Goal: Information Seeking & Learning: Learn about a topic

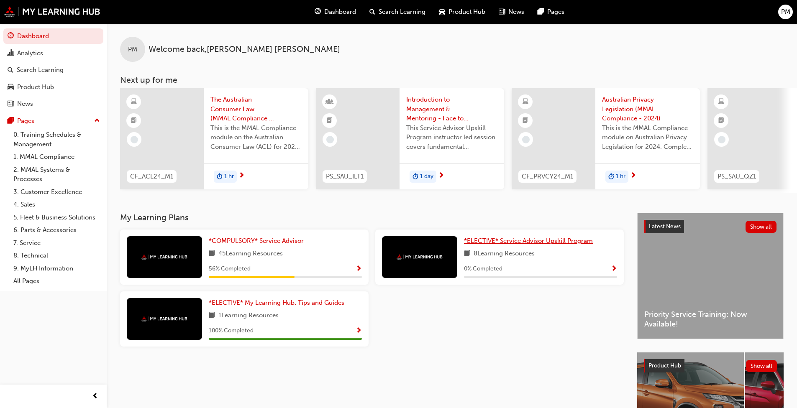
click at [499, 245] on span "*ELECTIVE* Service Advisor Upskill Program" at bounding box center [528, 241] width 129 height 8
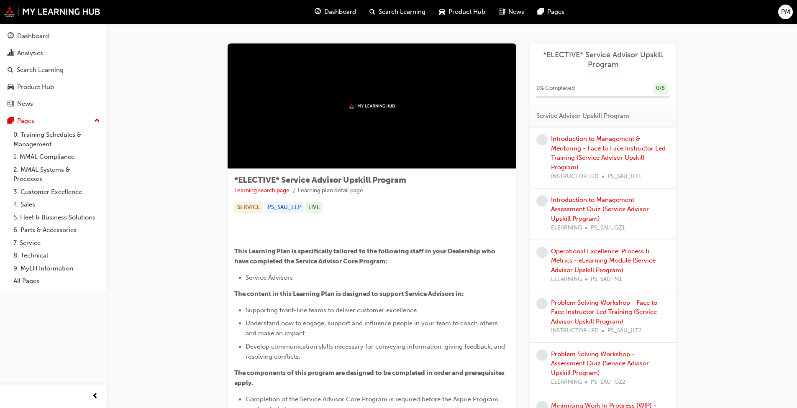
click at [546, 141] on span "learningRecordVerb_NONE-icon" at bounding box center [541, 139] width 11 height 11
click at [542, 141] on span "learningRecordVerb_NONE-icon" at bounding box center [541, 139] width 11 height 11
click at [577, 142] on link "Introduction to Management & Mentoring - Face to Face Instructor Led Training (…" at bounding box center [608, 153] width 115 height 36
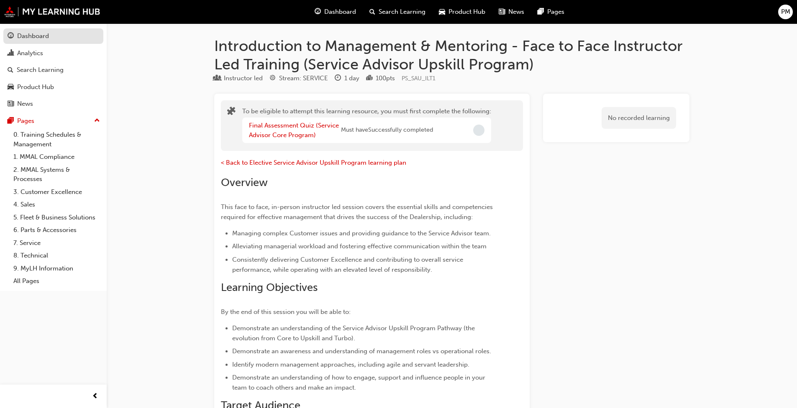
click at [26, 36] on div "Dashboard" at bounding box center [33, 36] width 32 height 10
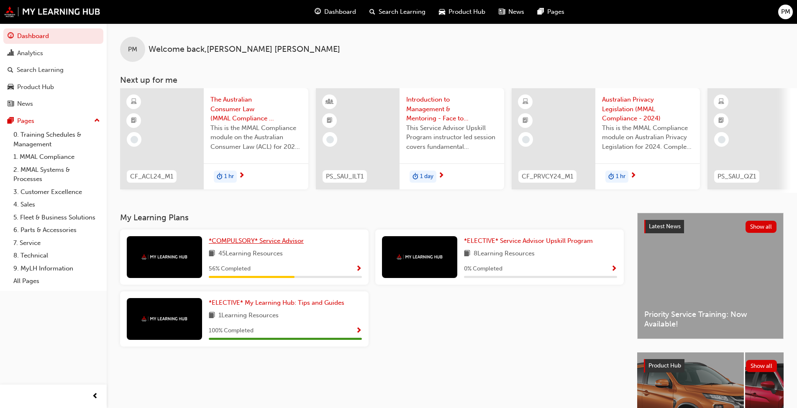
click at [239, 245] on span "*COMPULSORY* Service Advisor" at bounding box center [256, 241] width 95 height 8
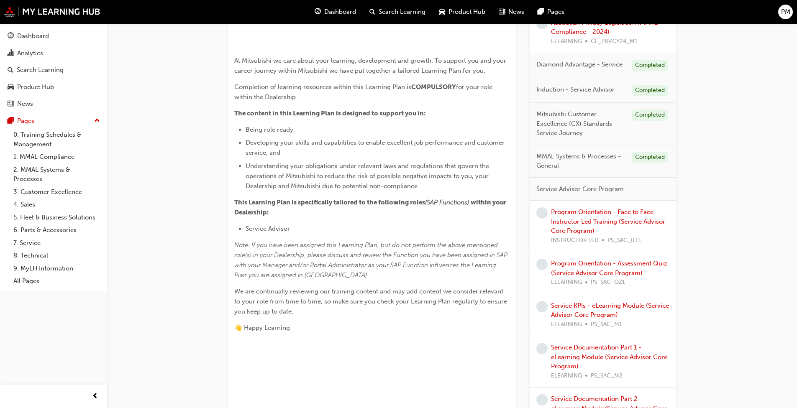
scroll to position [209, 0]
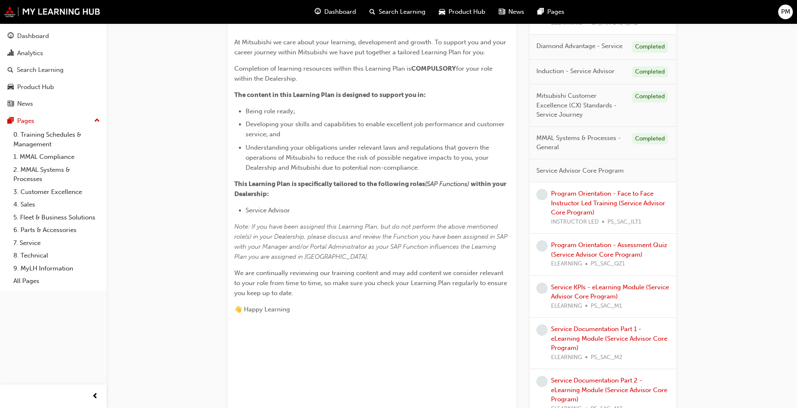
click at [544, 195] on span "learningRecordVerb_NONE-icon" at bounding box center [541, 194] width 11 height 11
click at [564, 197] on link "Program Orientation - Face to Face Instructor Led Training (Service Advisor Cor…" at bounding box center [608, 203] width 114 height 26
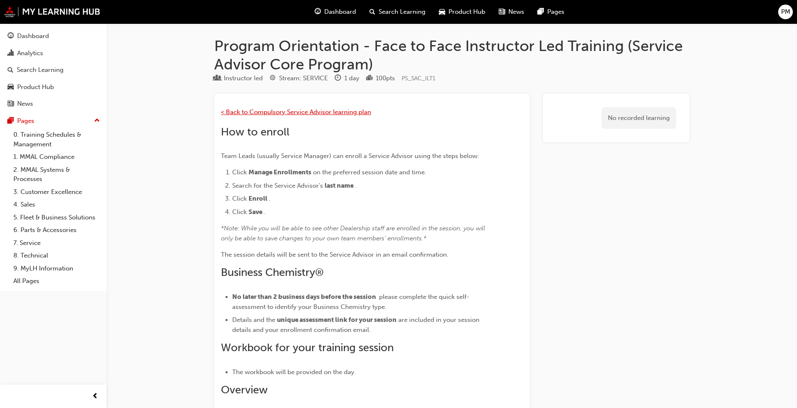
click at [228, 111] on span "< Back to Compulsory Service Advisor learning plan" at bounding box center [296, 112] width 150 height 8
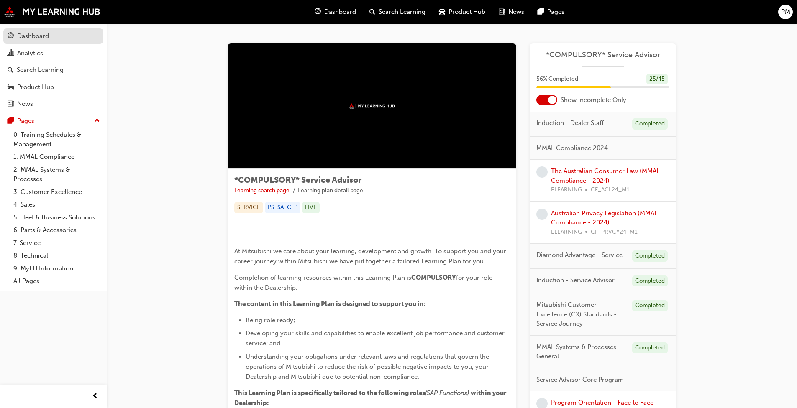
click at [23, 40] on div "Dashboard" at bounding box center [33, 36] width 32 height 10
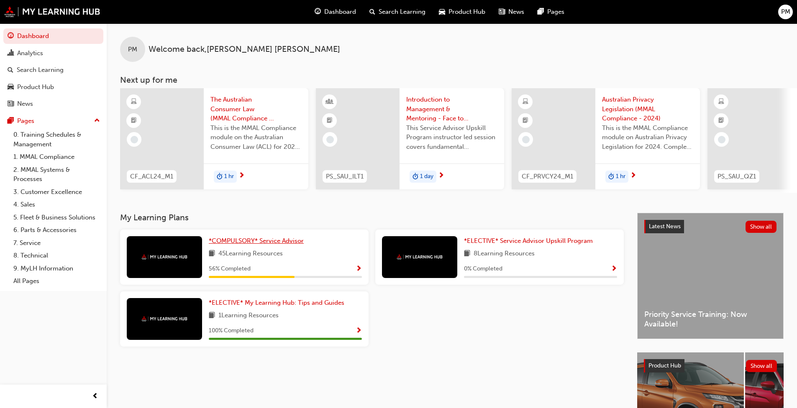
click at [274, 245] on span "*COMPULSORY* Service Advisor" at bounding box center [256, 241] width 95 height 8
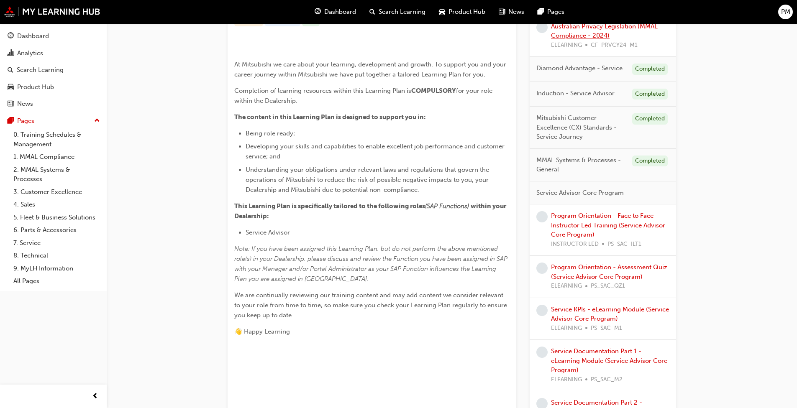
scroll to position [209, 0]
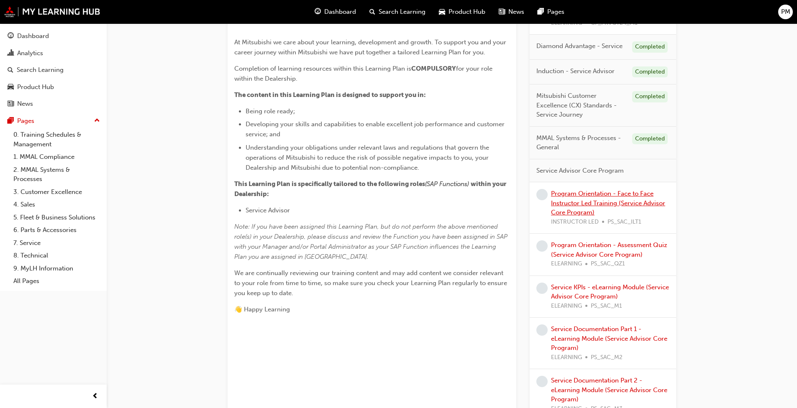
click at [592, 195] on link "Program Orientation - Face to Face Instructor Led Training (Service Advisor Cor…" at bounding box center [608, 203] width 114 height 26
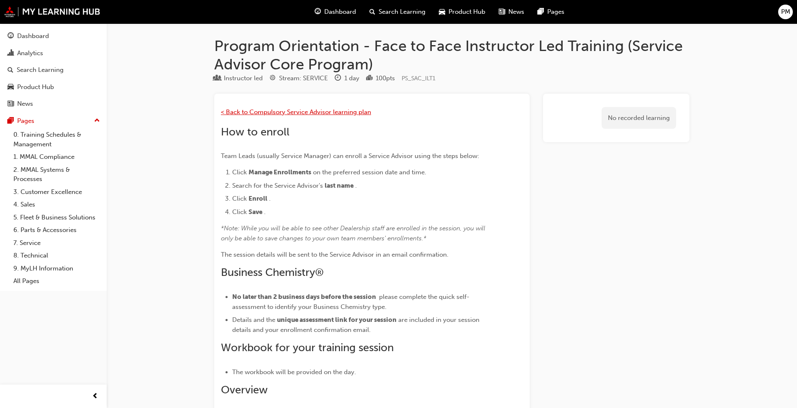
click at [249, 109] on span "< Back to Compulsory Service Advisor learning plan" at bounding box center [296, 112] width 150 height 8
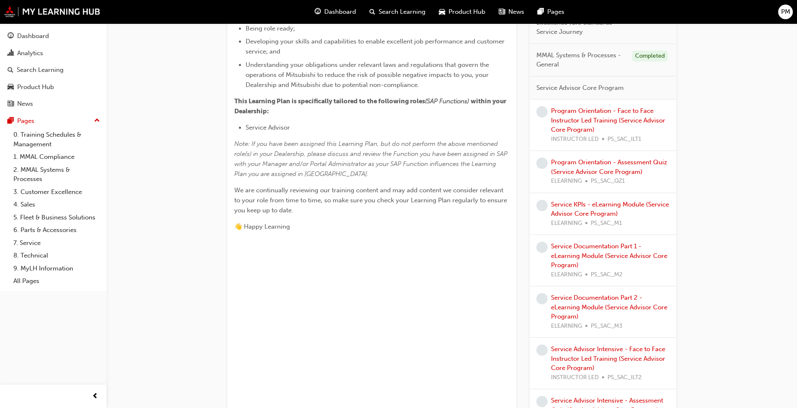
scroll to position [293, 0]
click at [634, 174] on link "Program Orientation - Assessment Quiz (Service Advisor Core Program)" at bounding box center [609, 166] width 116 height 17
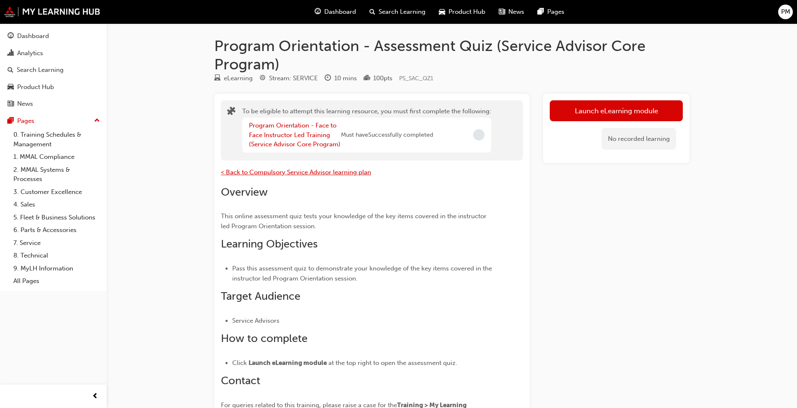
click at [259, 173] on span "< Back to Compulsory Service Advisor learning plan" at bounding box center [296, 173] width 150 height 8
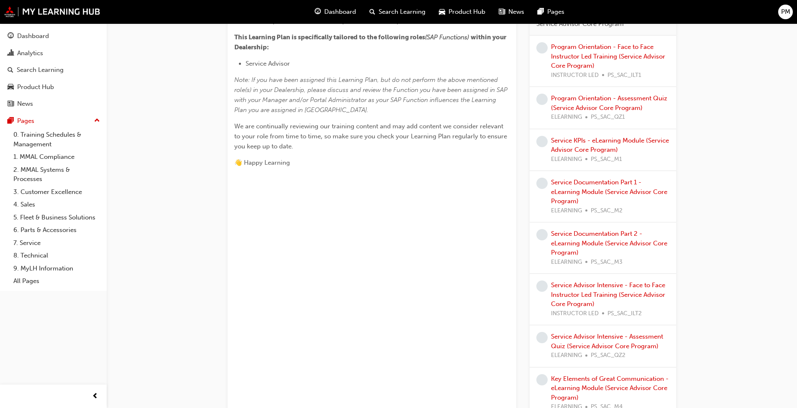
scroll to position [377, 0]
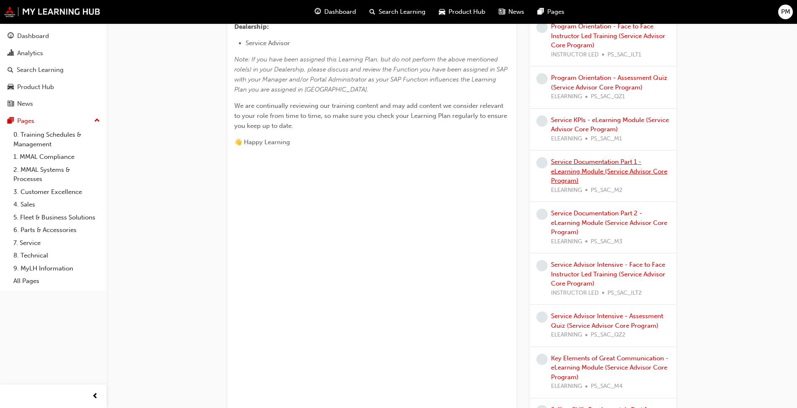
click at [582, 171] on link "Service Documentation Part 1 - eLearning Module (Service Advisor Core Program)" at bounding box center [609, 171] width 116 height 26
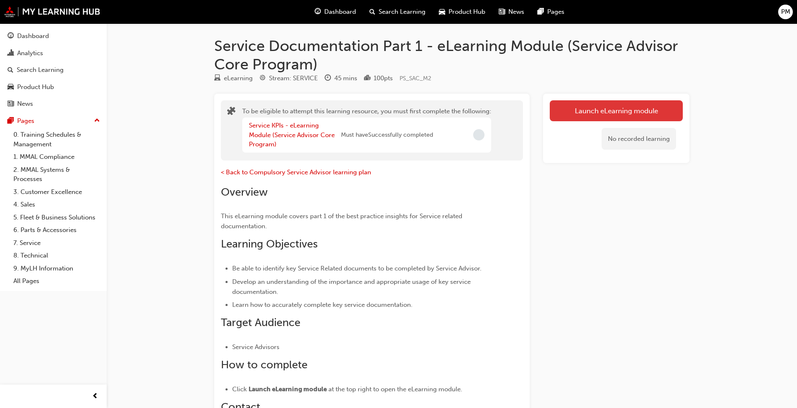
click at [579, 120] on button "Launch eLearning module" at bounding box center [616, 110] width 133 height 21
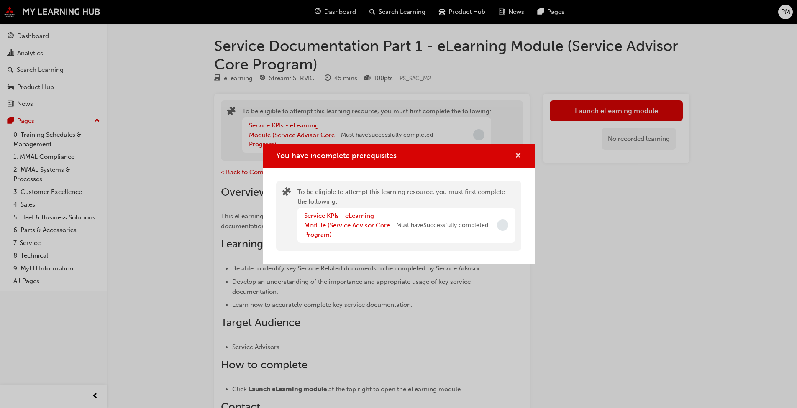
click at [516, 156] on span "cross-icon" at bounding box center [518, 157] width 6 height 8
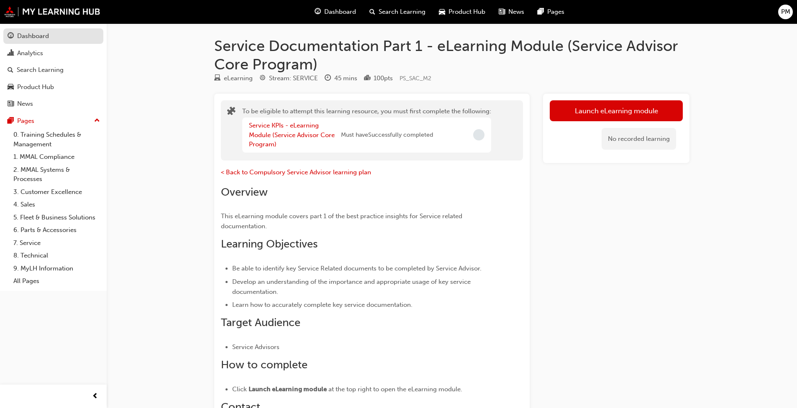
click at [26, 38] on div "Dashboard" at bounding box center [33, 36] width 32 height 10
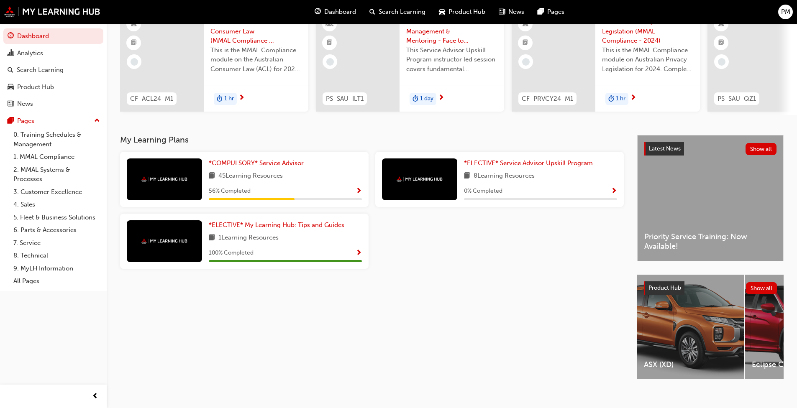
scroll to position [92, 0]
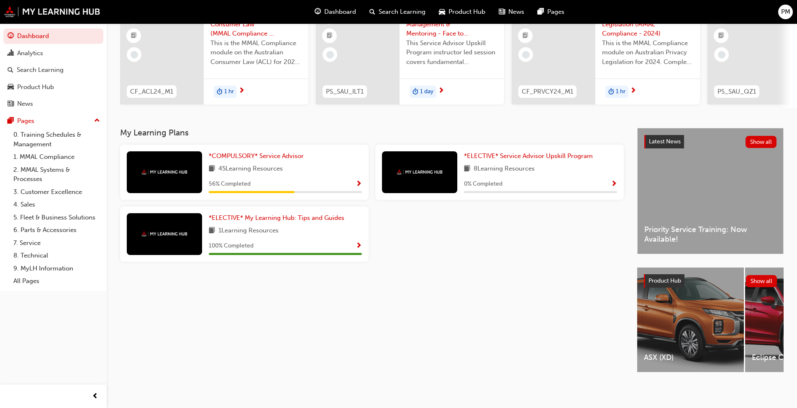
click at [659, 277] on span "Product Hub" at bounding box center [665, 280] width 33 height 7
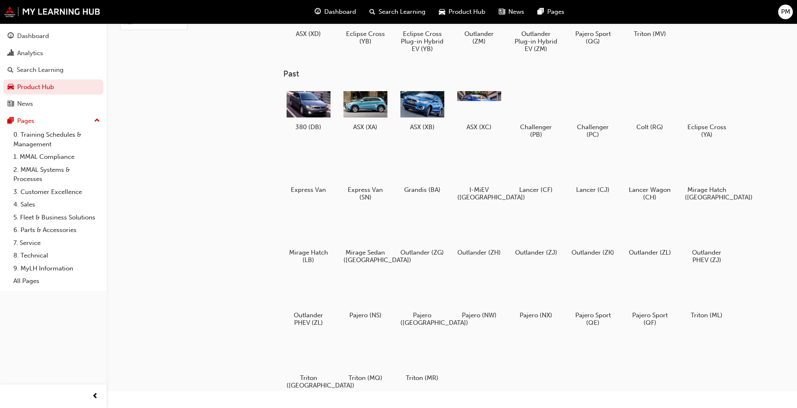
scroll to position [78, 0]
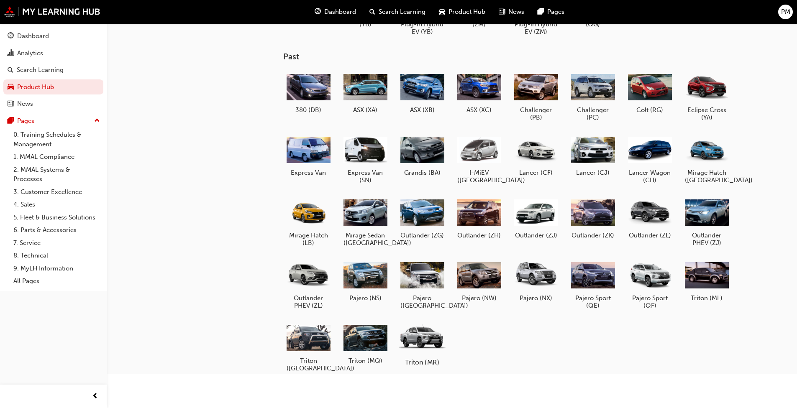
click at [441, 341] on div at bounding box center [422, 337] width 46 height 33
